Goal: Transaction & Acquisition: Purchase product/service

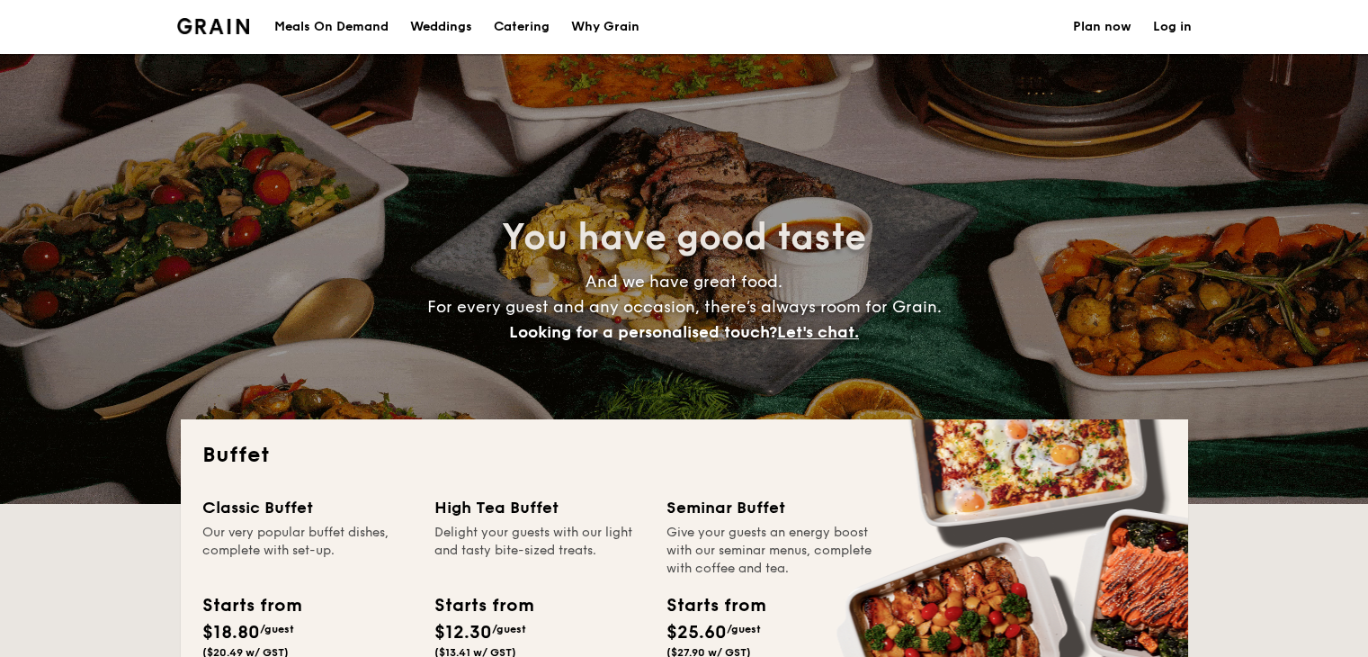
select select
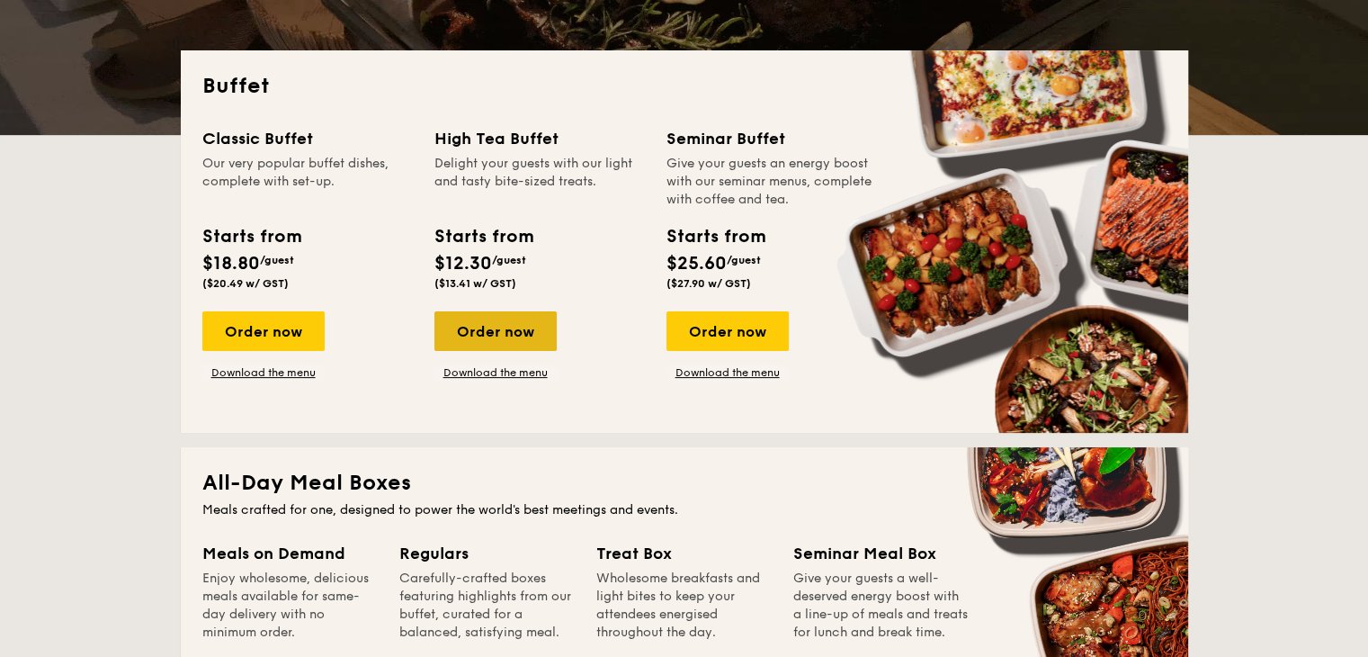
scroll to position [360, 0]
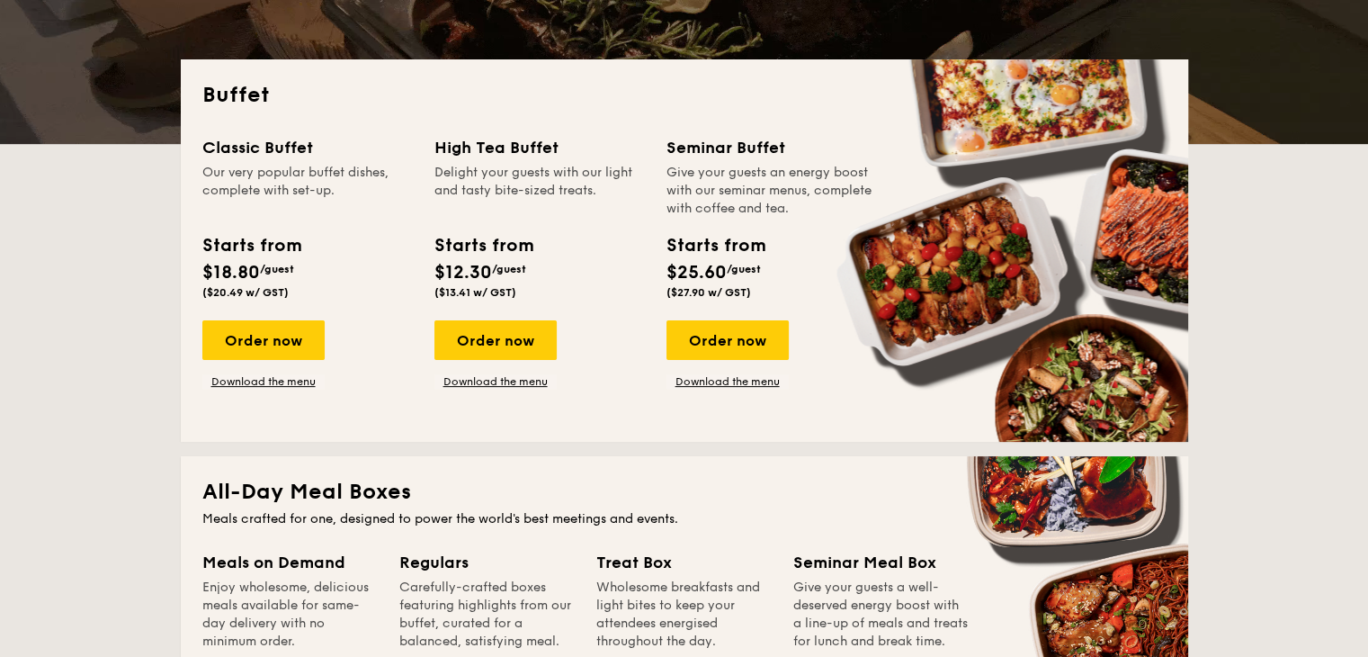
click at [500, 391] on div "Classic Buffet Our very popular buffet dishes, complete with set-up. Starts fro…" at bounding box center [684, 277] width 964 height 285
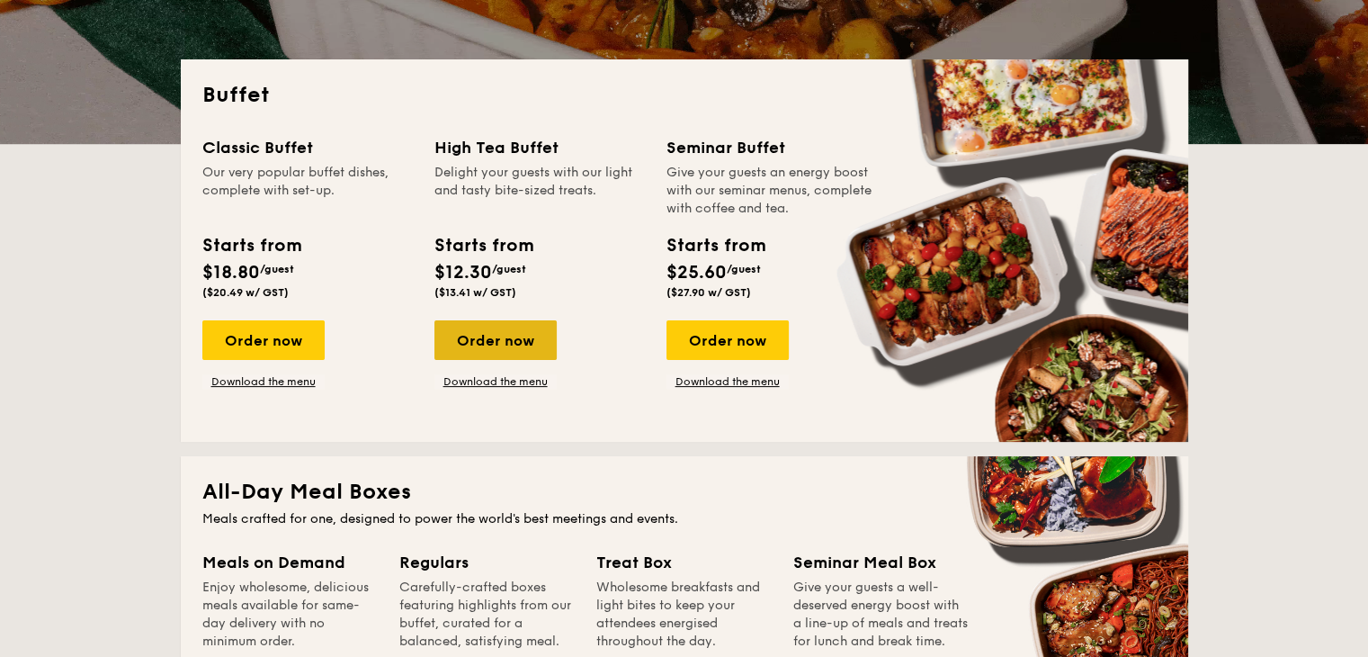
click at [515, 350] on div "Order now" at bounding box center [495, 340] width 122 height 40
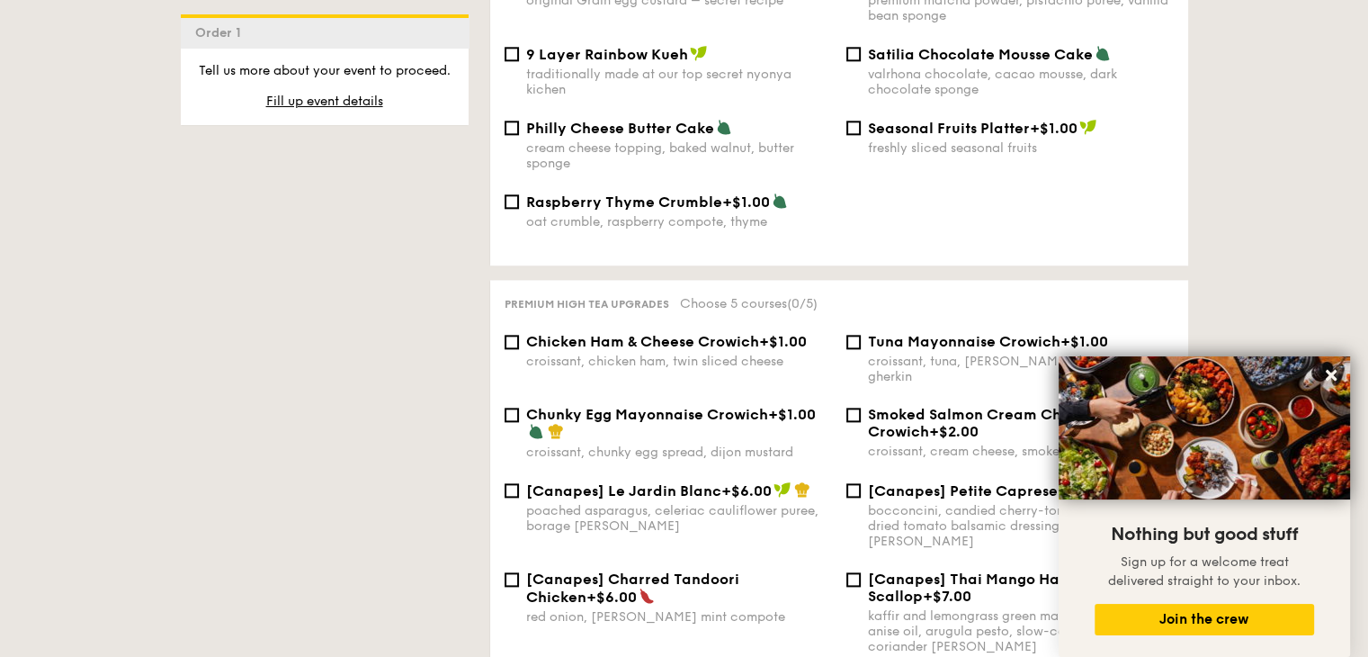
scroll to position [2069, 0]
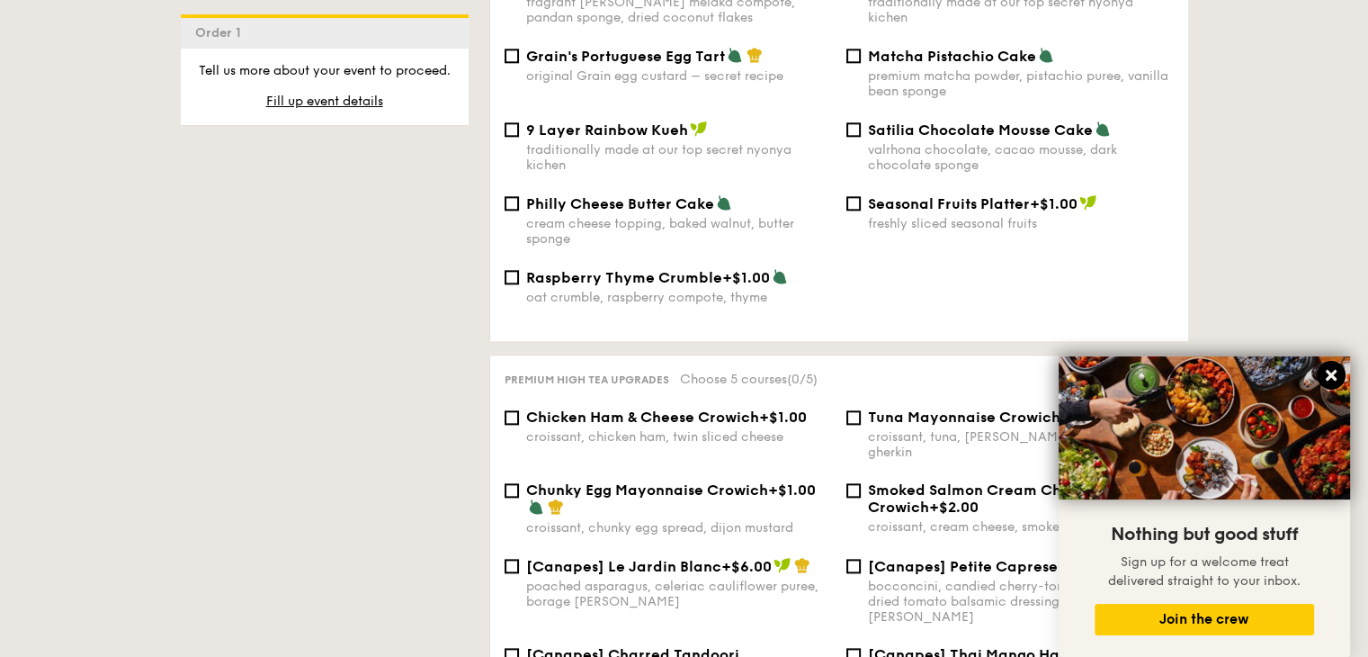
click at [1323, 372] on button at bounding box center [1331, 375] width 29 height 29
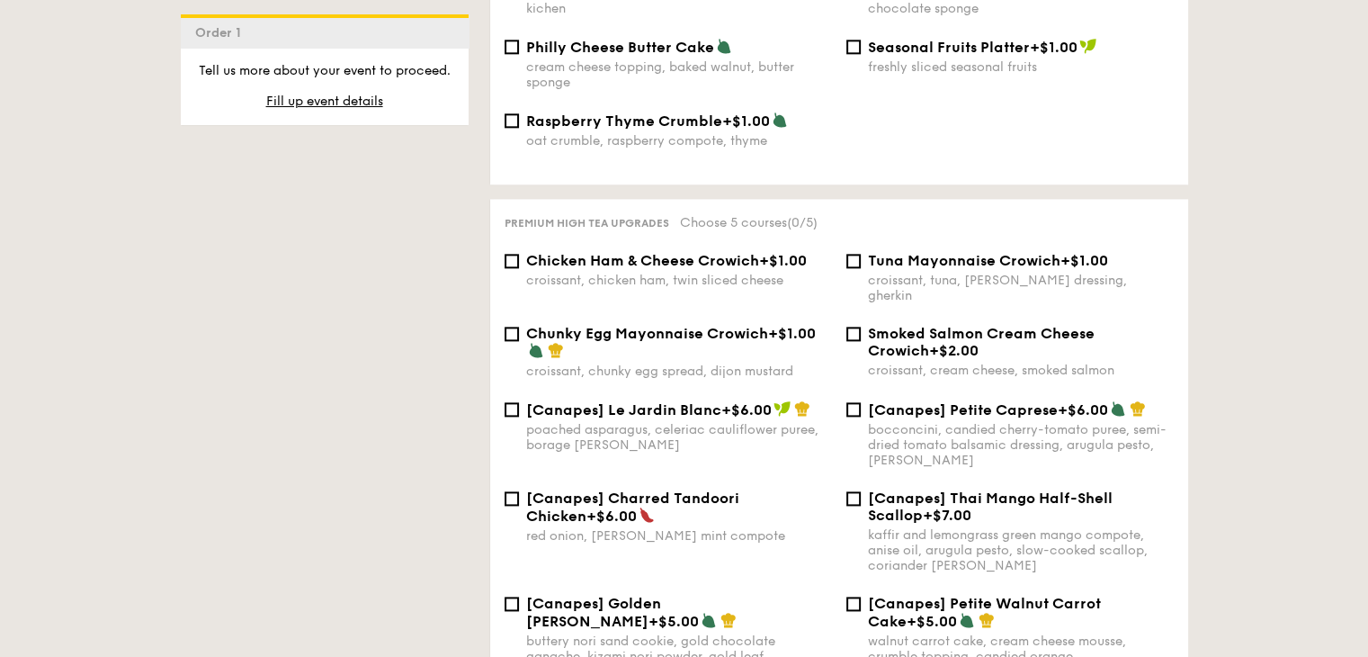
scroll to position [2249, 0]
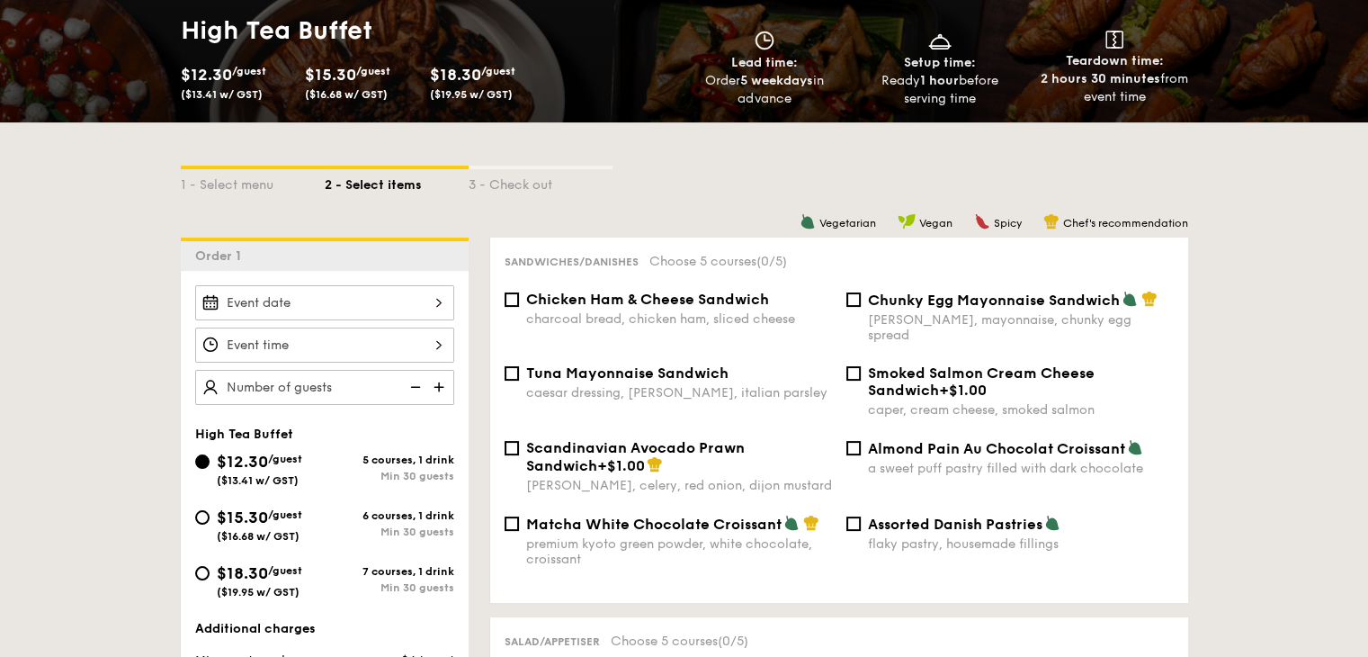
click at [578, 294] on span "Chicken Ham & Cheese Sandwich" at bounding box center [647, 299] width 243 height 17
click at [519, 294] on input "Chicken Ham & Cheese Sandwich charcoal bread, chicken ham, sliced cheese" at bounding box center [512, 299] width 14 height 14
checkbox input "true"
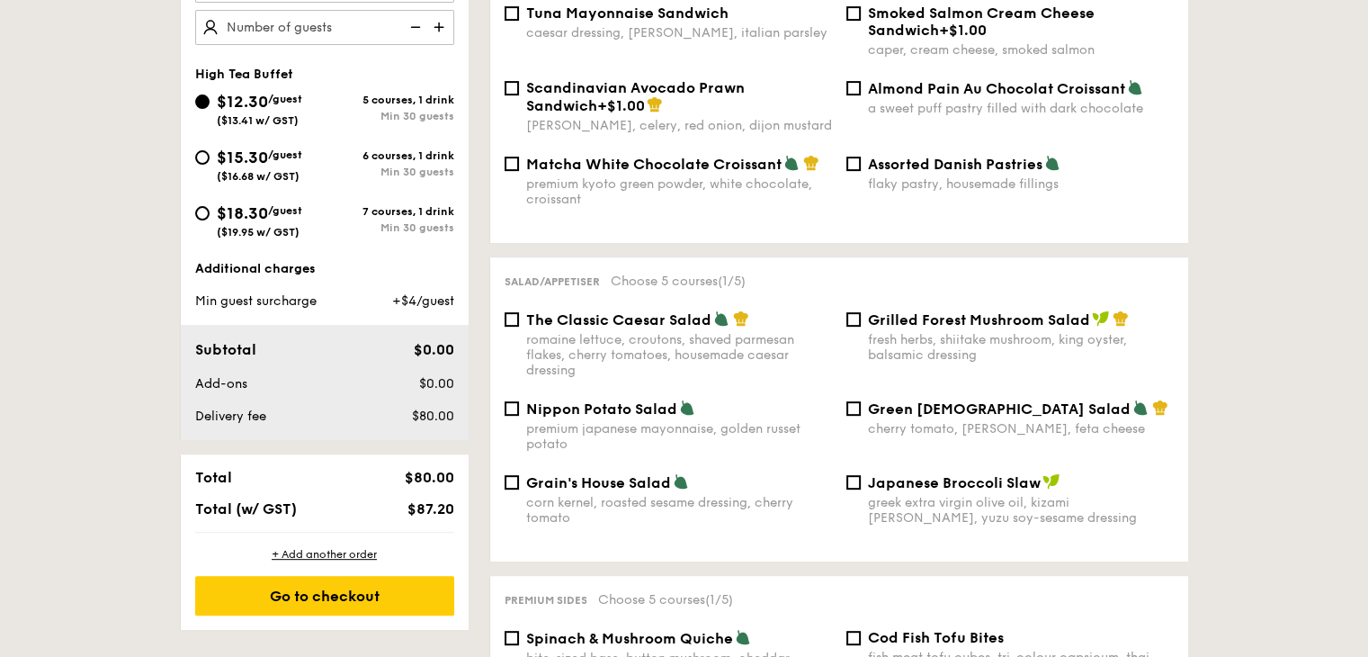
click at [600, 318] on span "The Classic Caesar Salad" at bounding box center [618, 319] width 185 height 17
click at [519, 318] on input "The Classic Caesar Salad romaine lettuce, croutons, shaved parmesan flakes, che…" at bounding box center [512, 319] width 14 height 14
checkbox input "true"
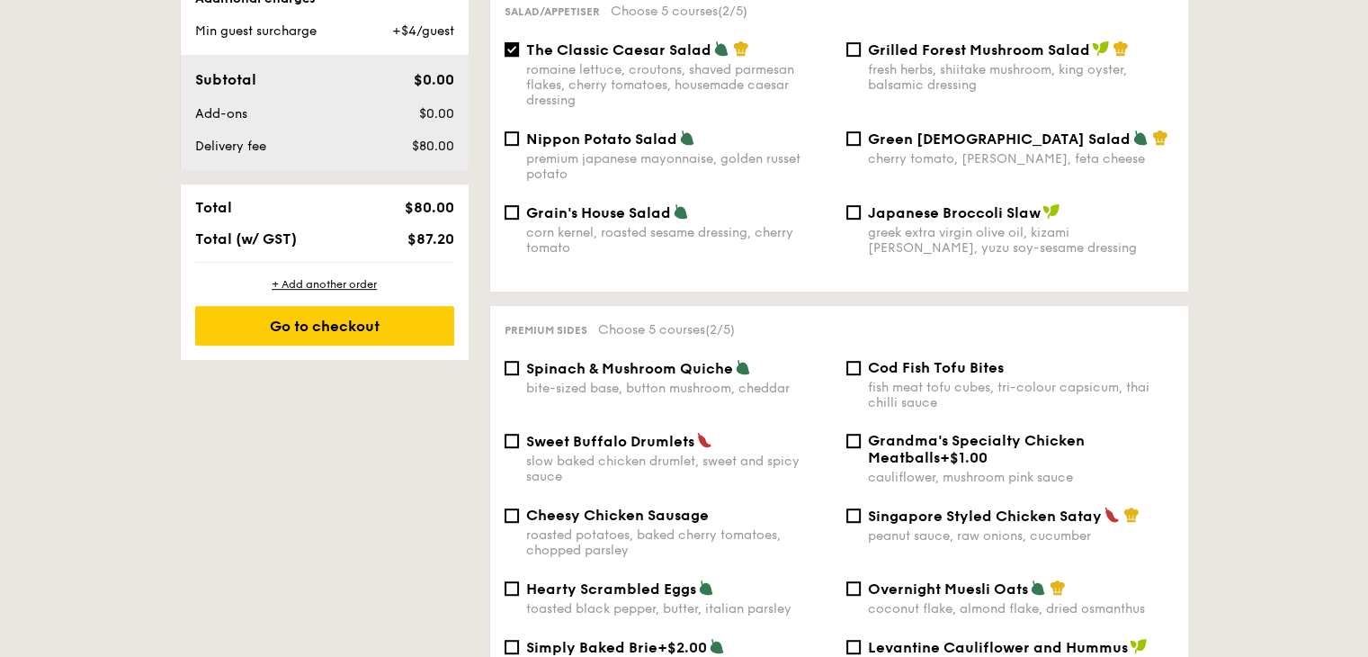
click at [605, 360] on span "Spinach & Mushroom Quiche" at bounding box center [629, 368] width 207 height 17
click at [519, 361] on input "Spinach & Mushroom Quiche bite-sized base, button mushroom, cheddar" at bounding box center [512, 368] width 14 height 14
checkbox input "true"
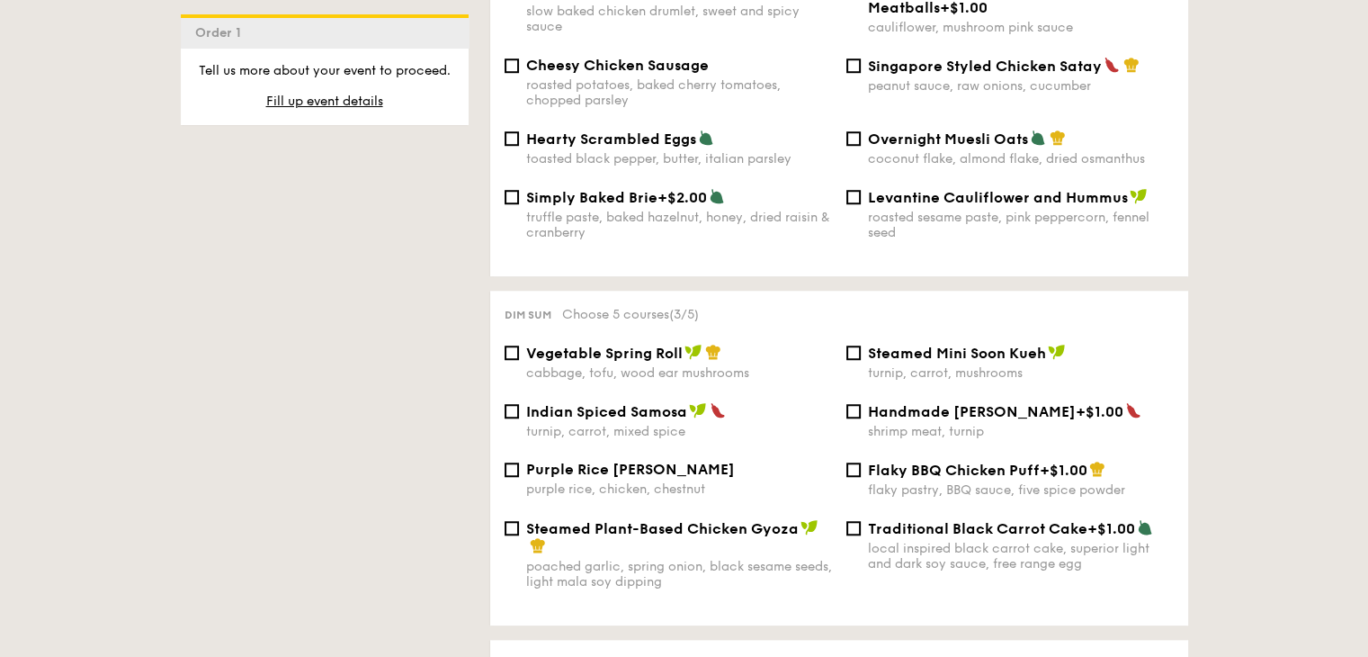
click at [532, 353] on span "Vegetable Spring Roll" at bounding box center [604, 353] width 157 height 17
click at [519, 353] on input "Vegetable Spring Roll cabbage, tofu, wood ear mushrooms" at bounding box center [512, 352] width 14 height 14
checkbox input "true"
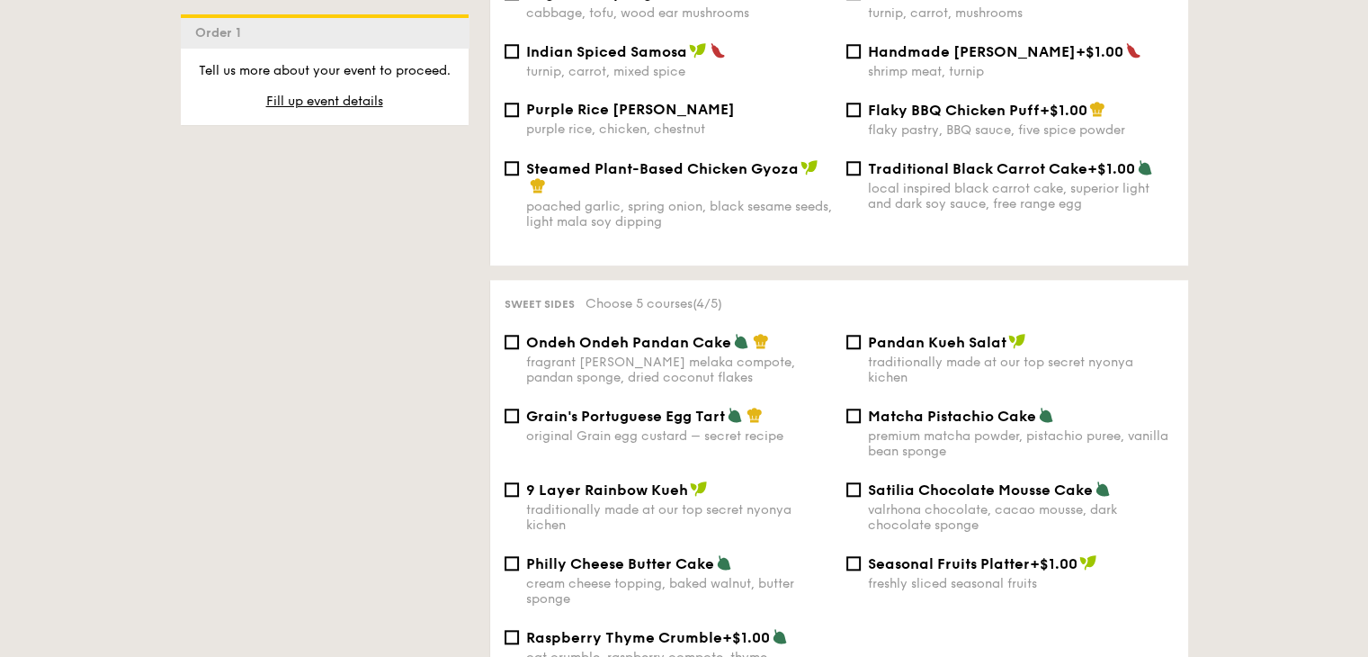
click at [562, 351] on span "Ondeh Ondeh Pandan Cake" at bounding box center [628, 342] width 205 height 17
click at [519, 349] on input "Ondeh Ondeh Pandan Cake fragrant [PERSON_NAME] melaka compote, pandan sponge, d…" at bounding box center [512, 342] width 14 height 14
checkbox input "true"
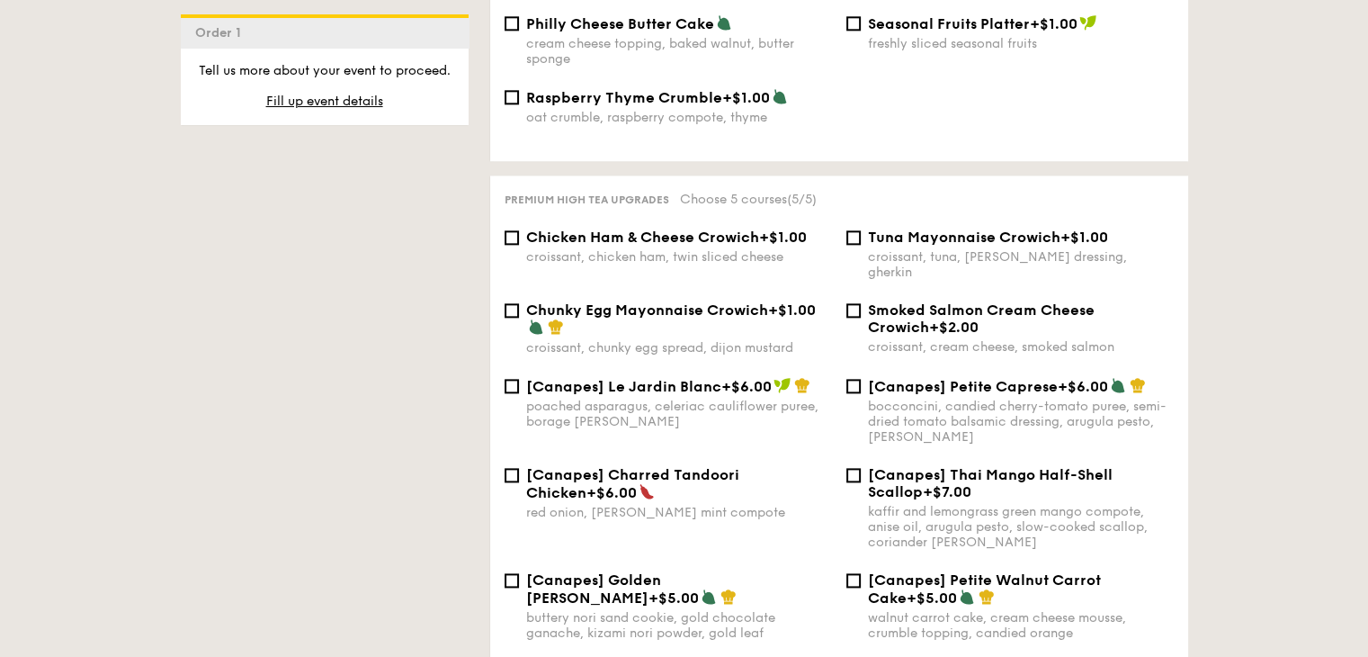
click at [619, 246] on span "Chicken Ham & Cheese Crowich" at bounding box center [642, 236] width 233 height 17
click at [519, 245] on input "Chicken Ham & Cheese Crowich +$1.00 croissant, chicken ham, twin sliced cheese" at bounding box center [512, 237] width 14 height 14
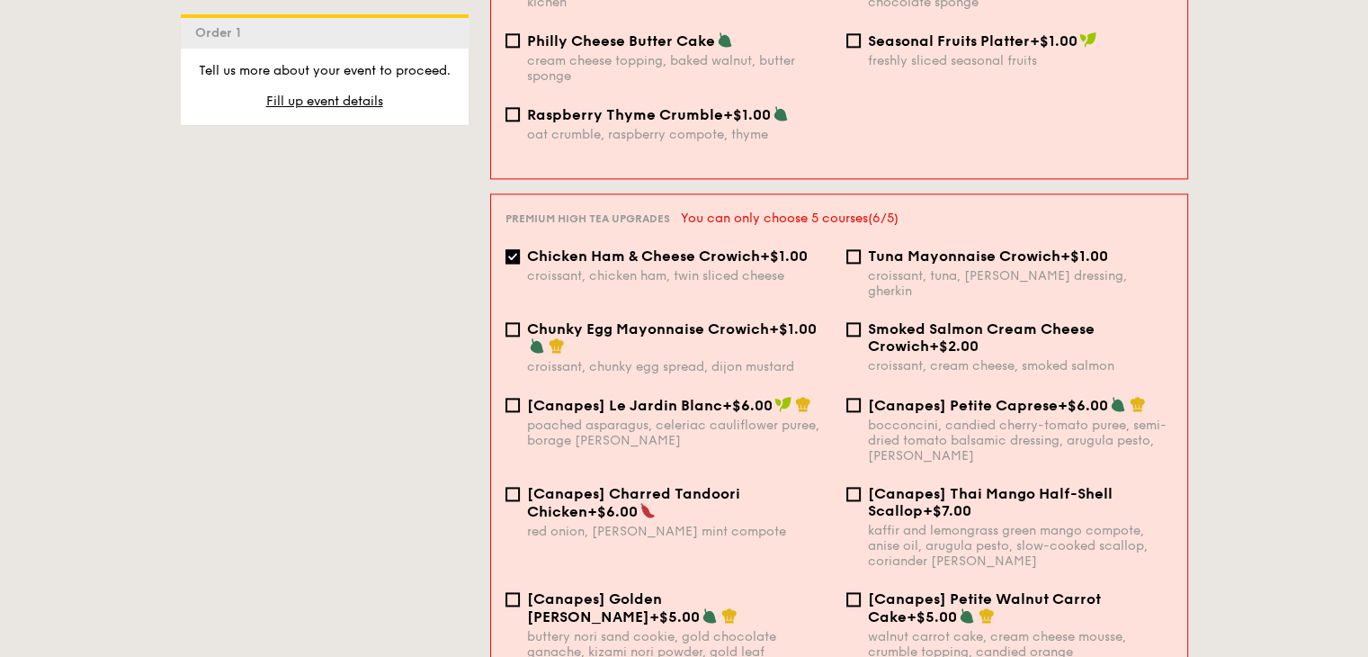
click at [622, 254] on span "Chicken Ham & Cheese Crowich" at bounding box center [643, 255] width 233 height 17
click at [520, 254] on input "Chicken Ham & Cheese Crowich +$1.00 croissant, chicken ham, twin sliced cheese" at bounding box center [513, 256] width 14 height 14
checkbox input "false"
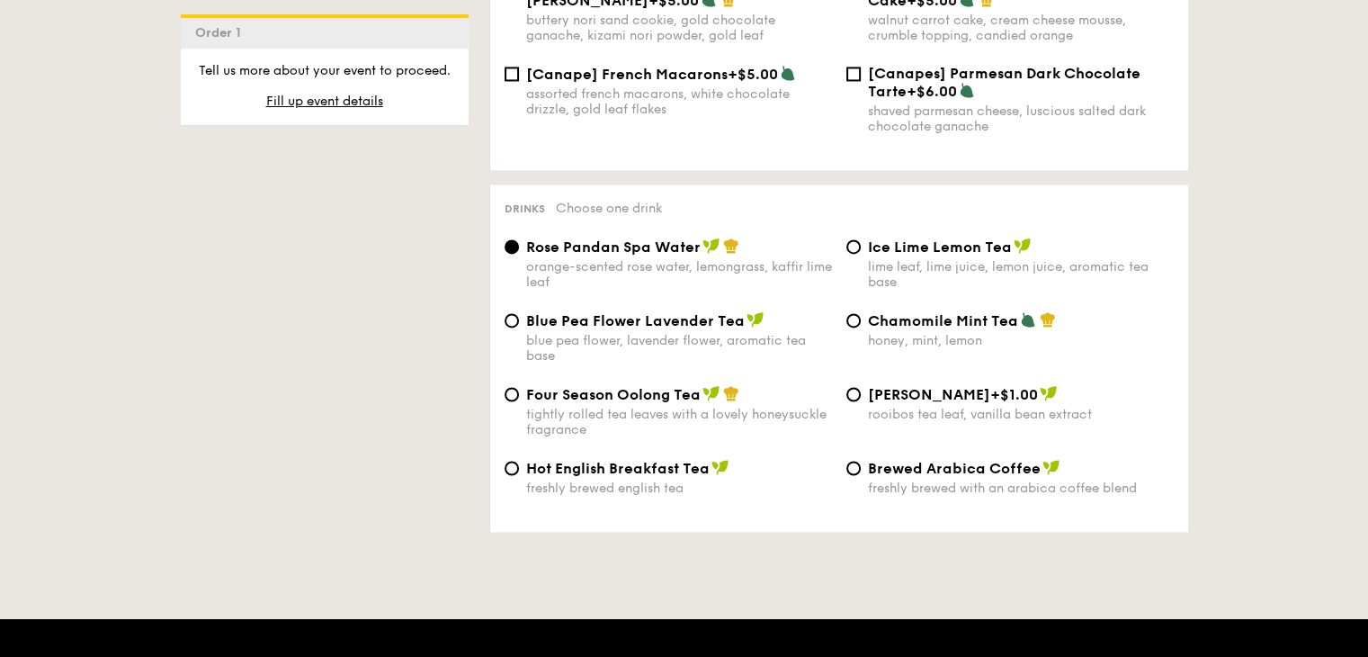
scroll to position [2879, 0]
